Goal: Transaction & Acquisition: Purchase product/service

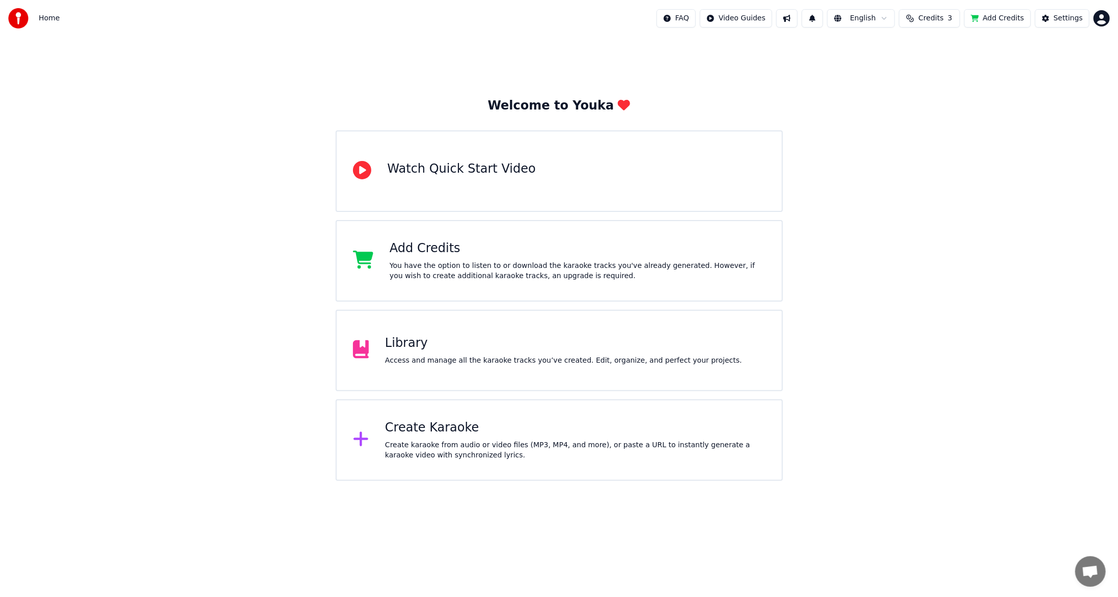
click at [472, 440] on div "Create karaoke from audio or video files (MP3, MP4, and more), or paste a URL t…" at bounding box center [575, 450] width 381 height 20
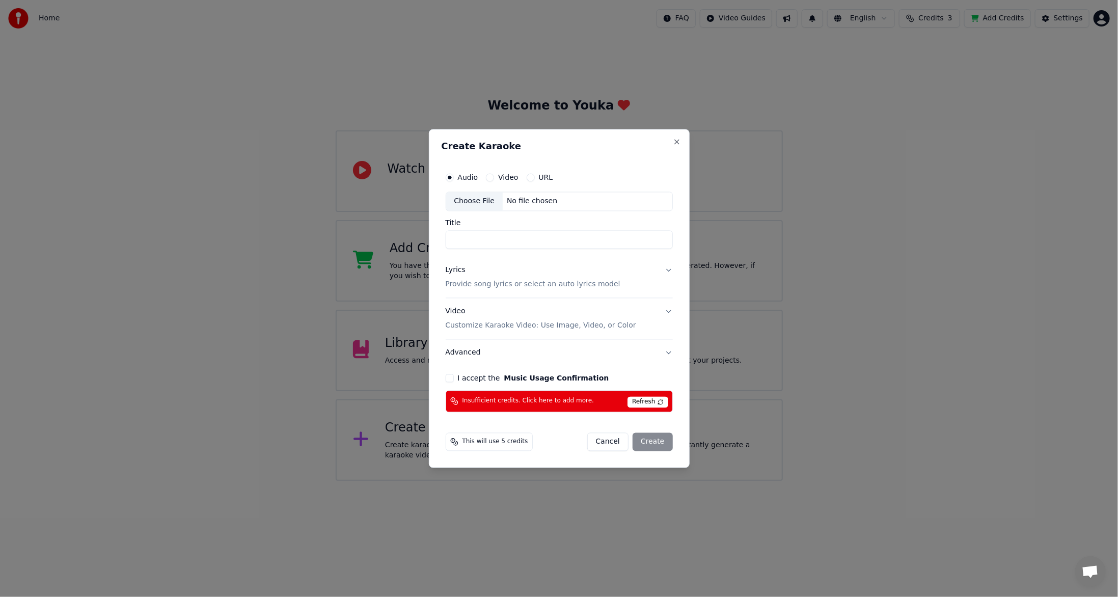
click at [487, 397] on span "Insufficient credits. Click here to add more." at bounding box center [529, 401] width 132 height 8
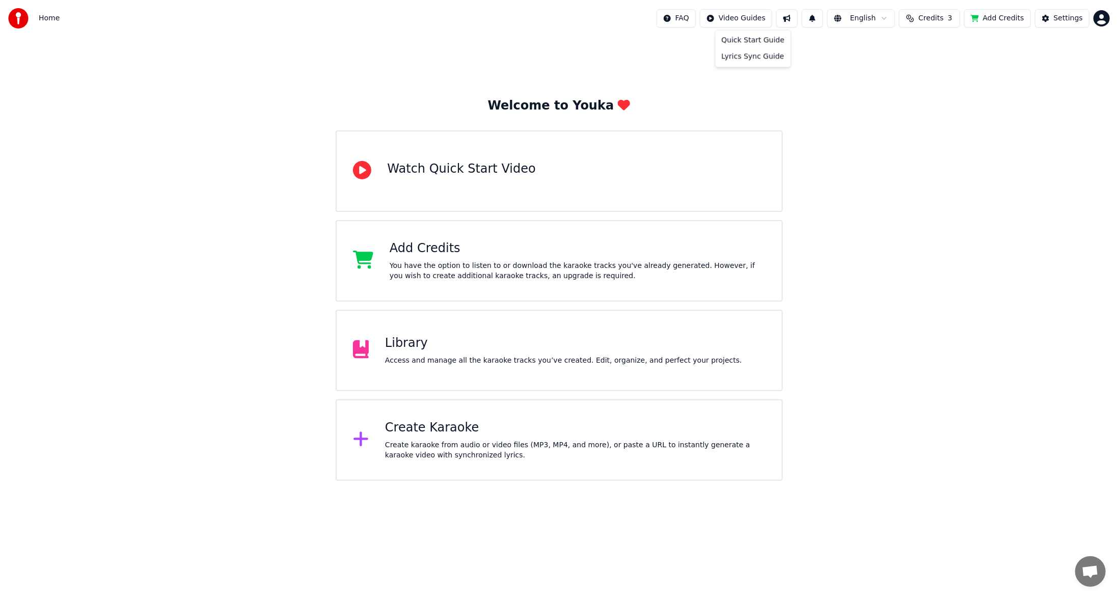
click at [763, 21] on html "Home FAQ Video Guides English Credits 3 Add Credits Settings Welcome to Youka W…" at bounding box center [559, 240] width 1118 height 481
click at [436, 448] on html "Home FAQ Video Guides English Credits 3 Add Credits Settings Welcome to Youka W…" at bounding box center [559, 240] width 1118 height 481
click at [439, 434] on div "Create Karaoke" at bounding box center [575, 428] width 381 height 16
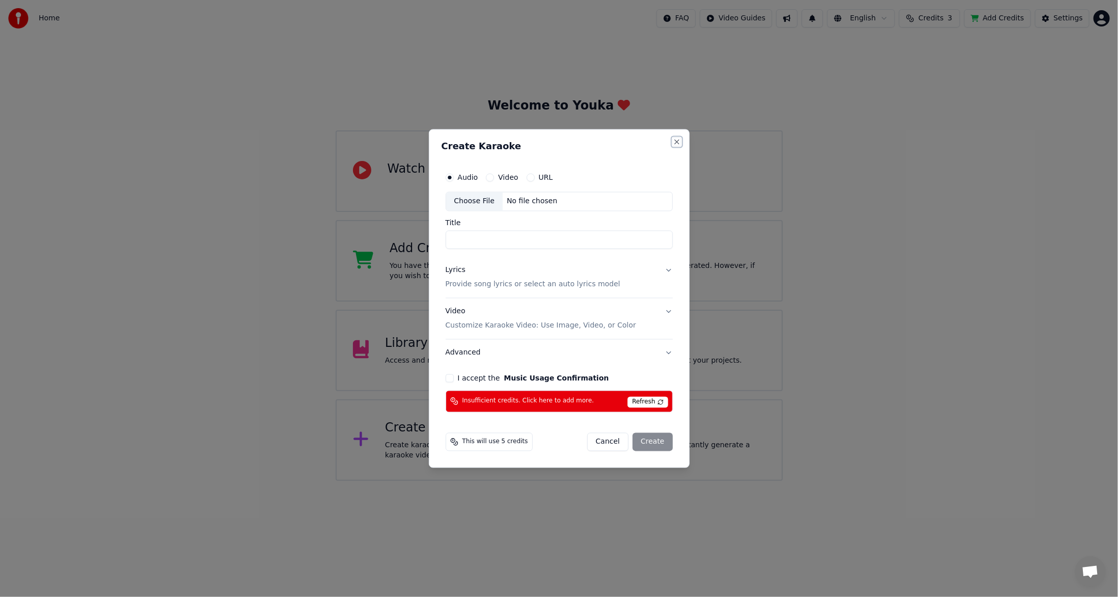
click at [677, 143] on button "Close" at bounding box center [677, 142] width 8 height 8
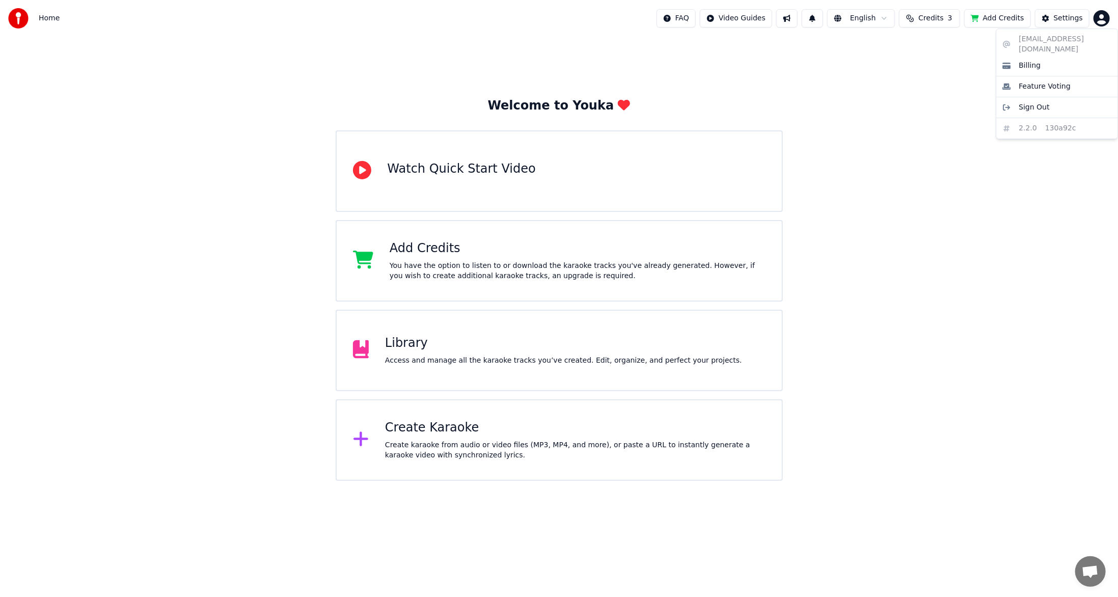
click at [1109, 16] on html "Home FAQ Video Guides English Credits 3 Add Credits Settings Welcome to Youka W…" at bounding box center [559, 240] width 1118 height 481
click at [953, 177] on html "Home FAQ Video Guides English Credits 3 Add Credits Settings Welcome to Youka W…" at bounding box center [559, 240] width 1118 height 481
click at [1007, 16] on button "Add Credits" at bounding box center [998, 18] width 67 height 18
